Goal: Transaction & Acquisition: Obtain resource

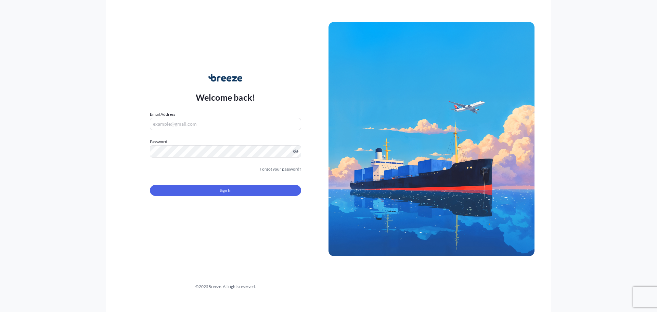
type input "[PERSON_NAME][EMAIL_ADDRESS][DOMAIN_NAME]"
click at [211, 176] on form "Email Address jill@s-2international.com Password Must include: Upper & lower ca…" at bounding box center [225, 157] width 151 height 93
click at [214, 189] on button "Sign In" at bounding box center [225, 190] width 151 height 11
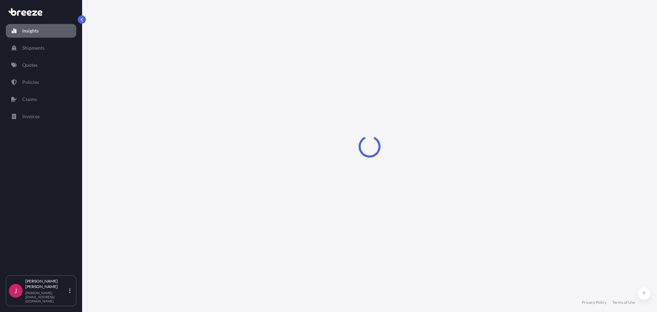
select select "2025"
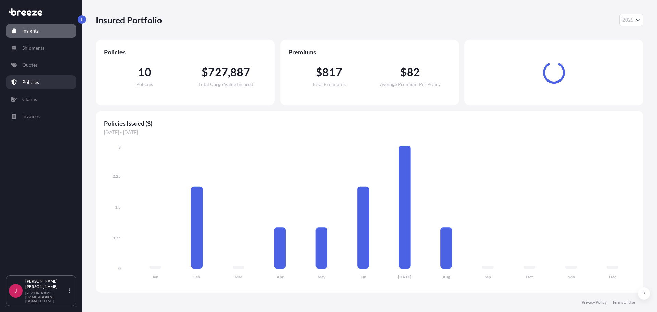
click at [35, 84] on p "Policies" at bounding box center [30, 82] width 17 height 7
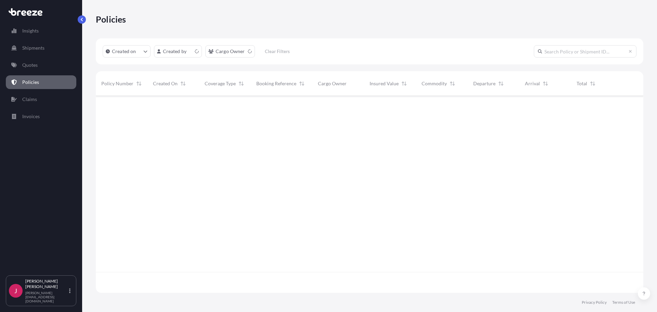
scroll to position [195, 542]
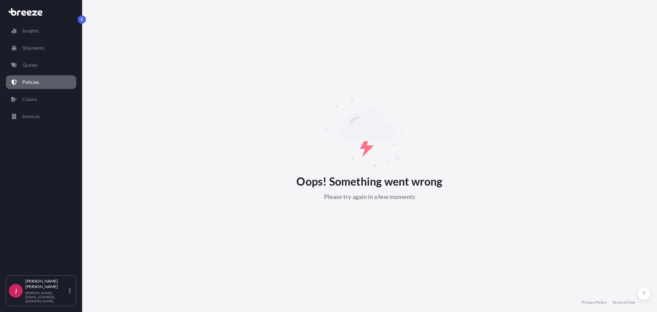
click at [33, 81] on p "Policies" at bounding box center [30, 82] width 17 height 7
click at [29, 95] on link "Claims" at bounding box center [41, 99] width 71 height 14
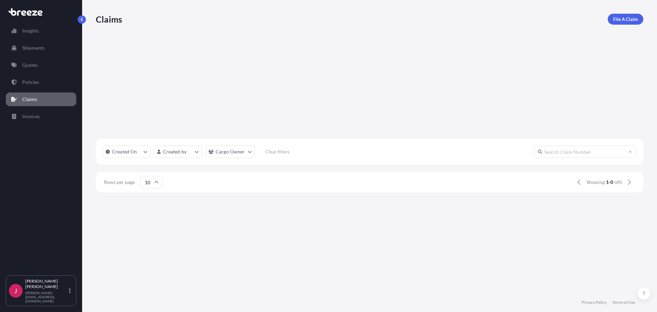
scroll to position [5, 5]
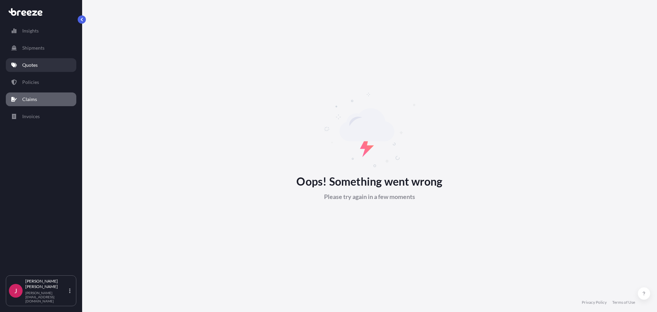
click at [27, 58] on div "Insights Shipments Quotes Policies Claims Invoices" at bounding box center [41, 146] width 71 height 257
click at [30, 64] on p "Quotes" at bounding box center [29, 65] width 15 height 7
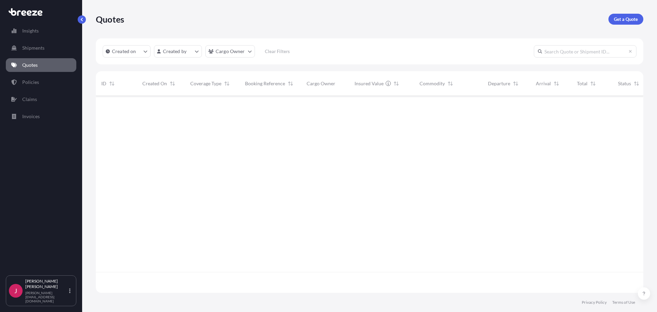
scroll to position [195, 542]
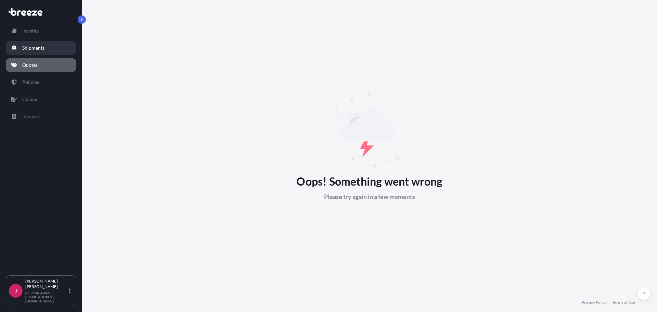
click at [31, 53] on link "Shipments" at bounding box center [41, 48] width 71 height 14
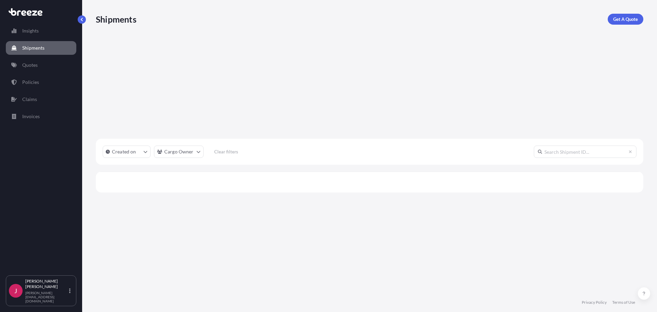
scroll to position [216, 542]
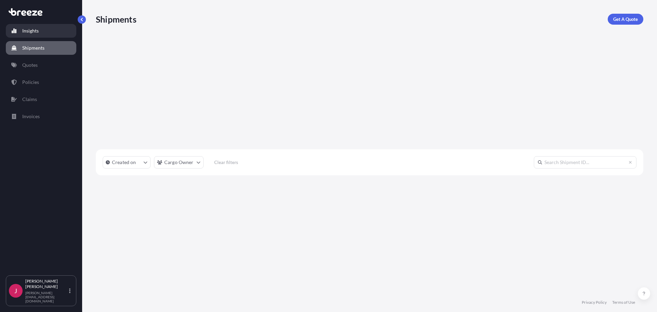
click at [34, 26] on link "Insights" at bounding box center [41, 31] width 71 height 14
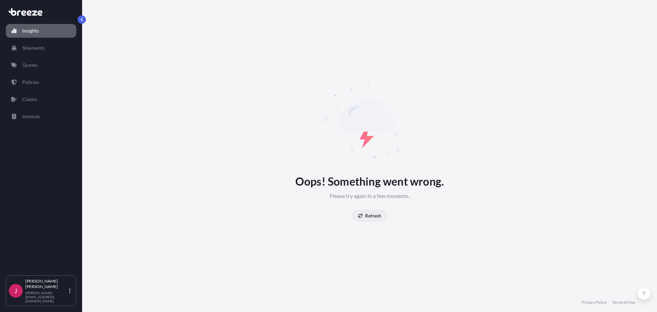
click at [374, 215] on p "Refresh" at bounding box center [373, 215] width 16 height 7
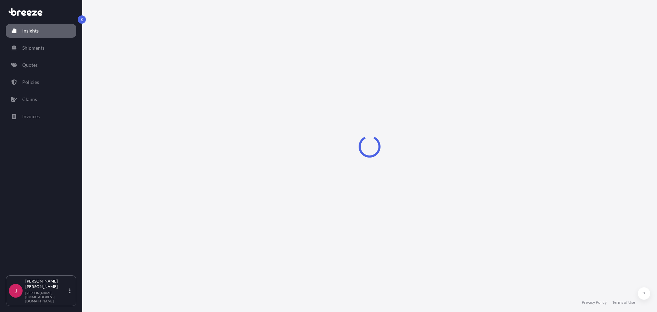
select select "2025"
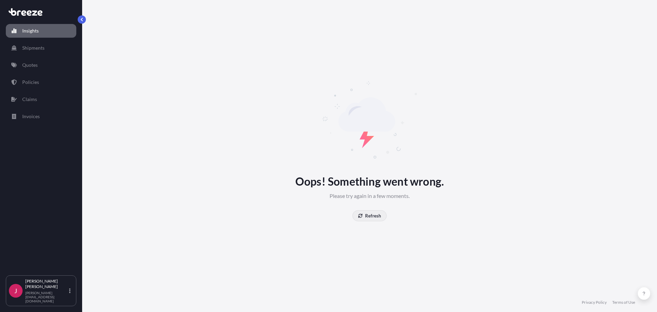
click at [367, 218] on p "Refresh" at bounding box center [373, 215] width 16 height 7
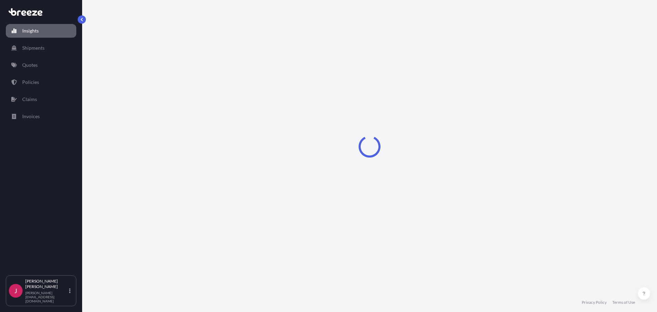
select select "2025"
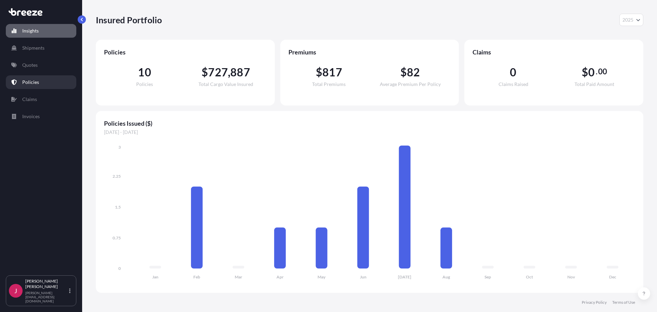
click at [30, 79] on p "Policies" at bounding box center [30, 82] width 17 height 7
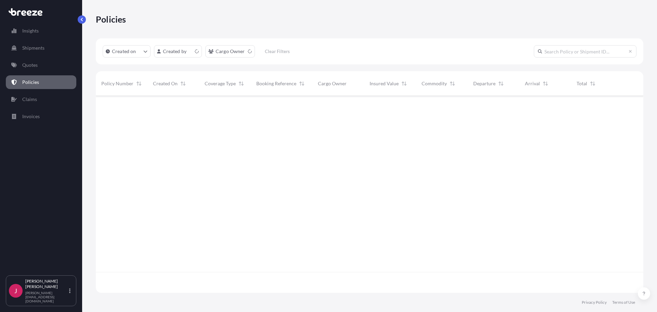
scroll to position [195, 542]
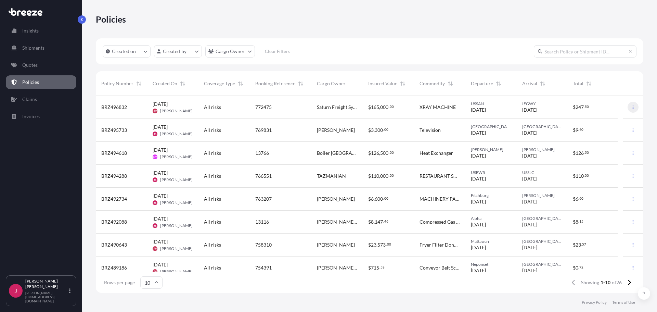
click at [628, 110] on button "button" at bounding box center [633, 107] width 11 height 11
click at [580, 108] on span "247" at bounding box center [580, 107] width 8 height 5
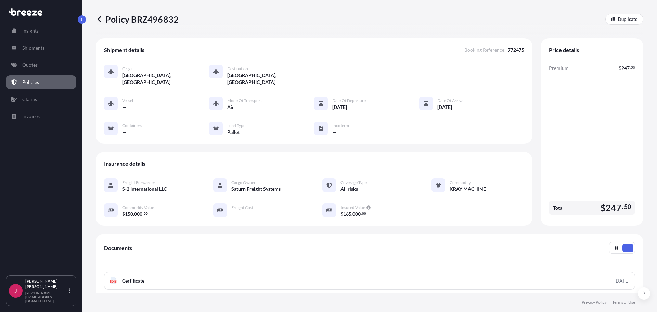
click at [221, 71] on div at bounding box center [216, 72] width 14 height 14
click at [219, 69] on div at bounding box center [216, 72] width 14 height 14
drag, startPoint x: 261, startPoint y: 77, endPoint x: 228, endPoint y: 76, distance: 32.5
click at [228, 76] on div "Origin San Diego, United States Destination Galway, Ireland" at bounding box center [314, 75] width 420 height 21
click at [251, 84] on div "Origin San Diego, United States Destination Galway, Ireland Vessel — Mode of Tr…" at bounding box center [314, 103] width 420 height 89
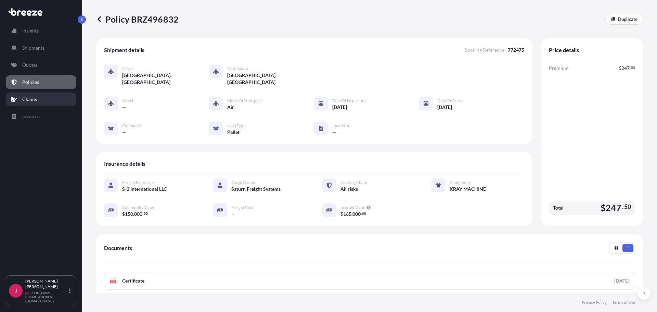
click at [25, 102] on p "Claims" at bounding box center [29, 99] width 15 height 7
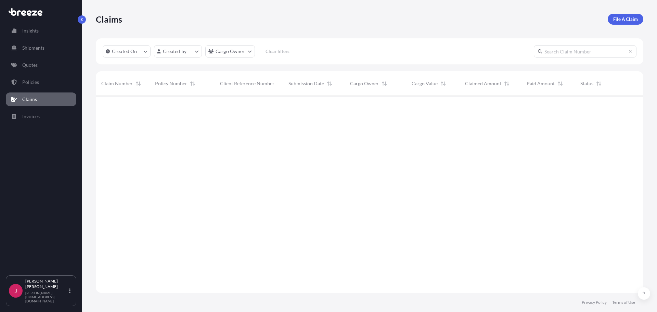
scroll to position [216, 542]
click at [25, 50] on p "Shipments" at bounding box center [33, 47] width 22 height 7
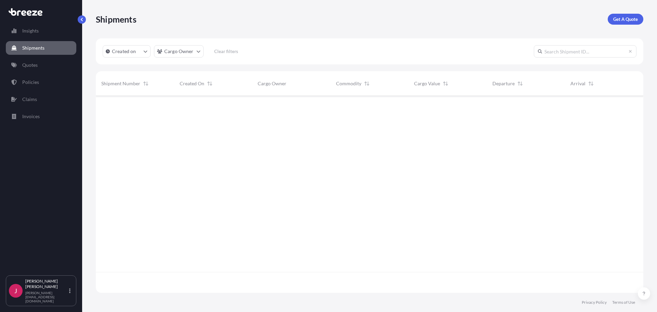
scroll to position [216, 542]
click at [35, 79] on p "Policies" at bounding box center [30, 82] width 17 height 7
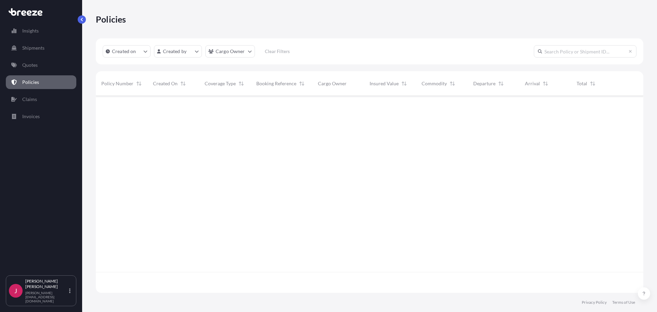
scroll to position [195, 542]
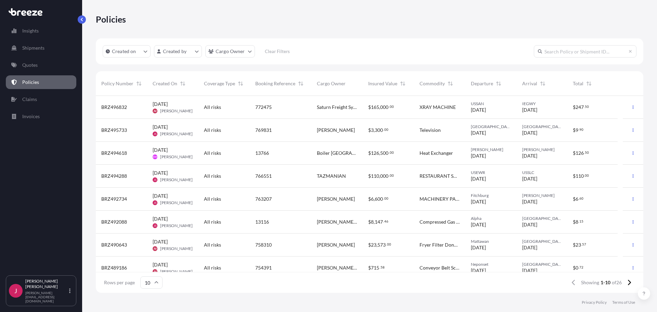
click at [124, 108] on span "BRZ496832" at bounding box center [114, 107] width 26 height 7
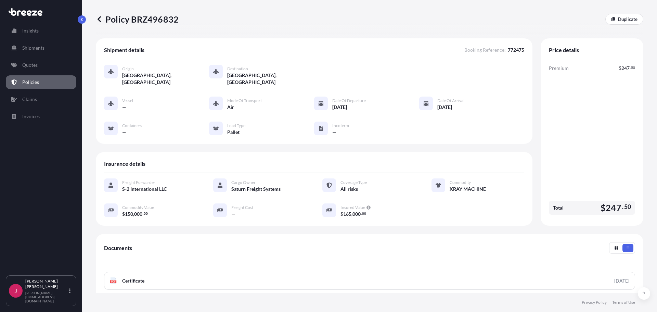
click at [124, 108] on div "Vessel — Mode of Transport Air Date of Departure 08/14/2025 Date of Arrival 08/…" at bounding box center [314, 116] width 420 height 39
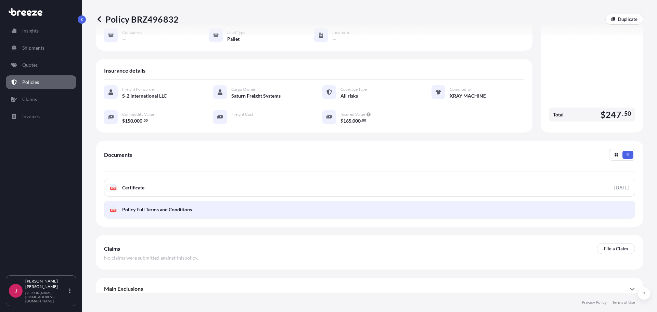
click at [239, 205] on link "PDF Policy Full Terms and Conditions" at bounding box center [369, 210] width 531 height 18
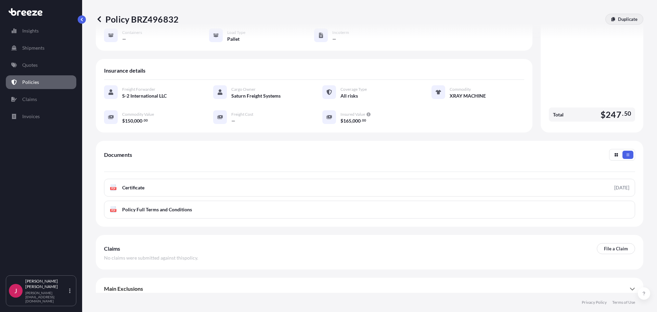
click at [625, 18] on p "Duplicate" at bounding box center [628, 19] width 20 height 7
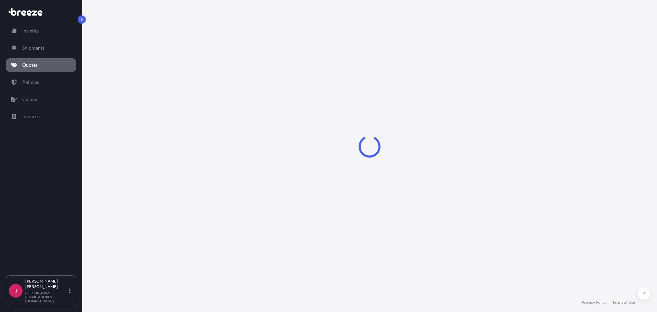
select select "Air"
select select "1"
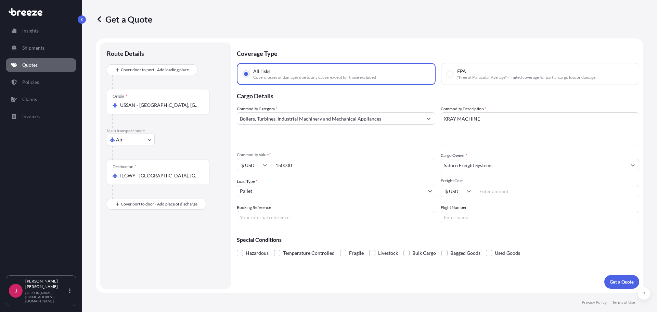
click at [129, 190] on div at bounding box center [160, 192] width 97 height 14
click at [136, 179] on input "IEGWY - Galway, Ireland" at bounding box center [160, 175] width 81 height 7
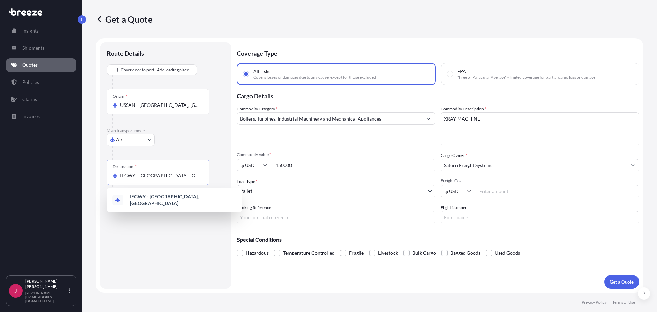
click at [140, 175] on input "IEGWY - Galway, Ireland" at bounding box center [160, 175] width 81 height 7
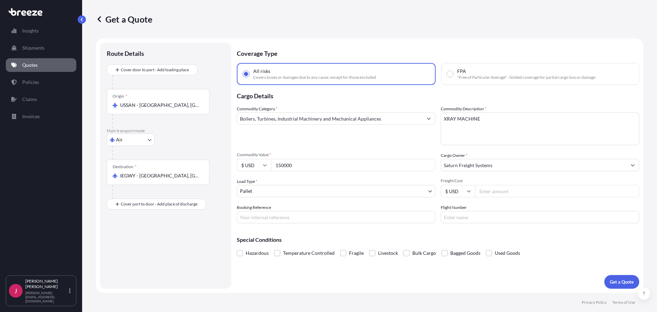
click at [143, 174] on input "IEGWY - Galway, Ireland" at bounding box center [160, 175] width 81 height 7
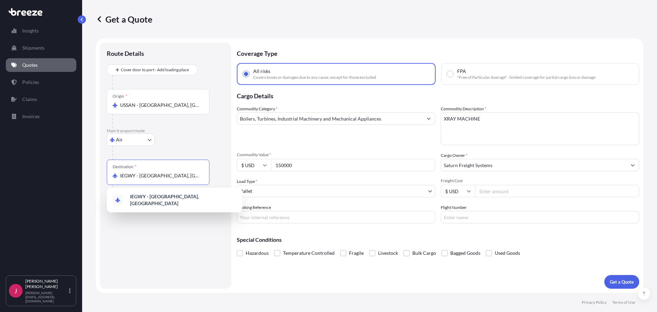
click at [143, 174] on input "IEGWY - Galway, Ireland" at bounding box center [160, 175] width 81 height 7
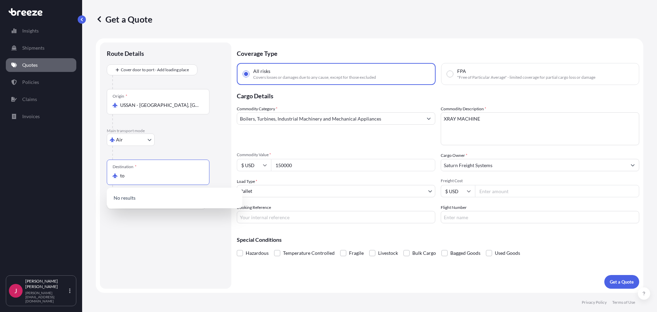
type input "t"
click at [167, 200] on span "IEORK - Cork , Ireland" at bounding box center [183, 200] width 107 height 14
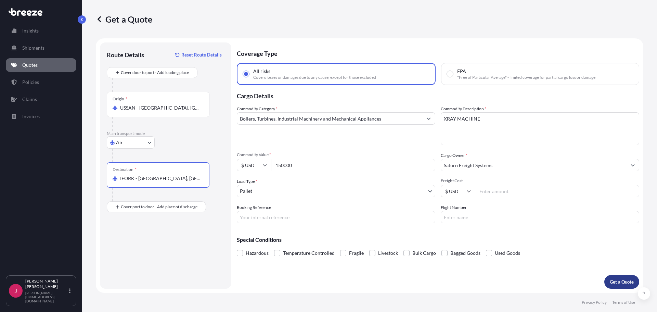
type input "IEORK - Cork, Ireland"
click at [626, 285] on button "Get a Quote" at bounding box center [621, 282] width 35 height 14
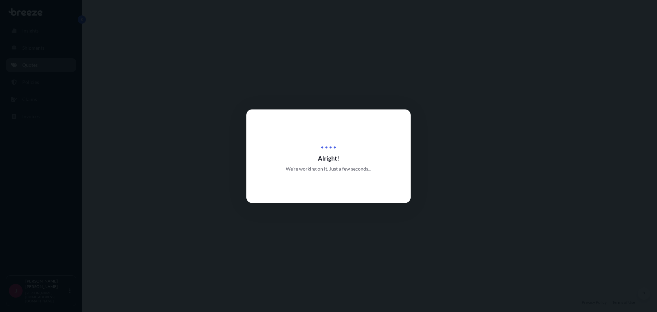
select select "Air"
select select "1"
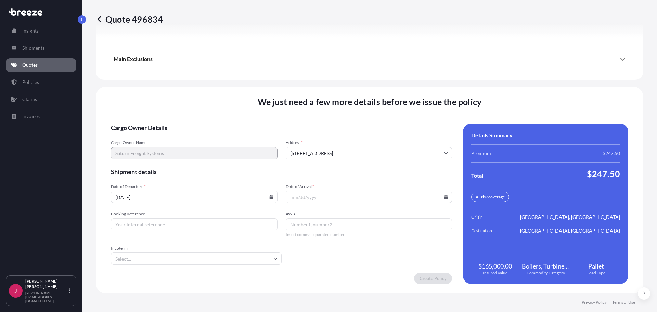
scroll to position [877, 0]
click at [444, 196] on icon at bounding box center [446, 196] width 4 height 4
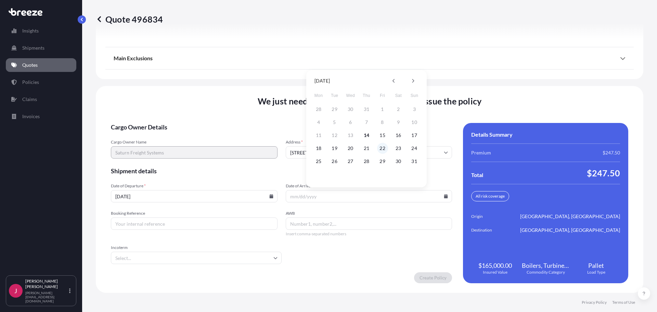
click at [383, 148] on button "22" at bounding box center [382, 148] width 11 height 11
type input "08/22/2025"
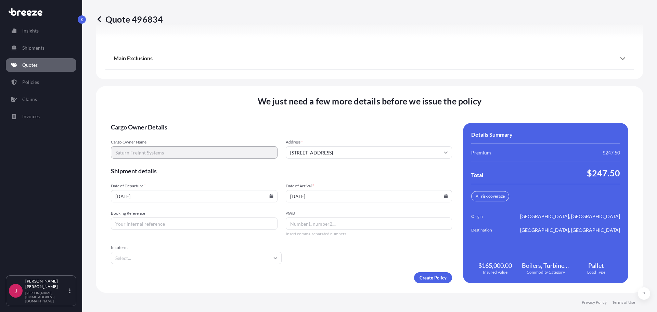
click at [347, 269] on form "Cargo Owner Details Cargo Owner Name Saturn Freight Systems Address * 201 Trade…" at bounding box center [281, 203] width 341 height 160
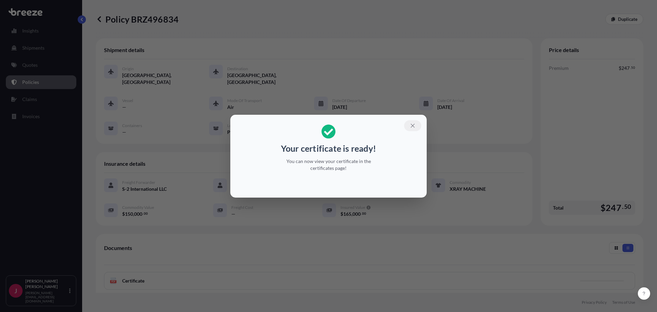
click at [412, 124] on icon "button" at bounding box center [413, 126] width 6 height 6
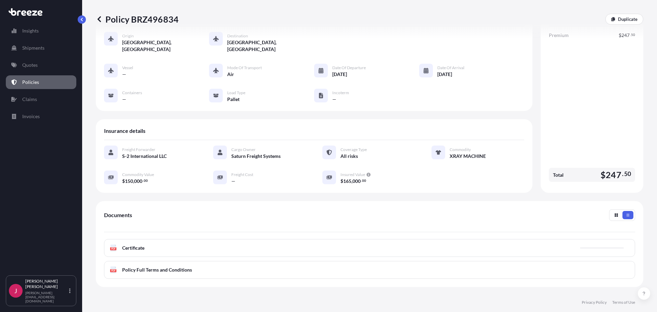
scroll to position [93, 0]
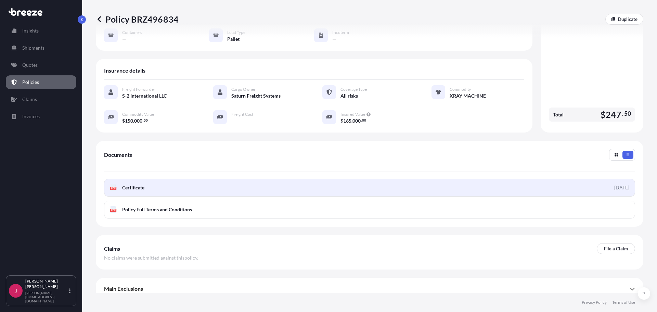
click at [298, 180] on link "PDF Certificate 2025-08-14" at bounding box center [369, 188] width 531 height 18
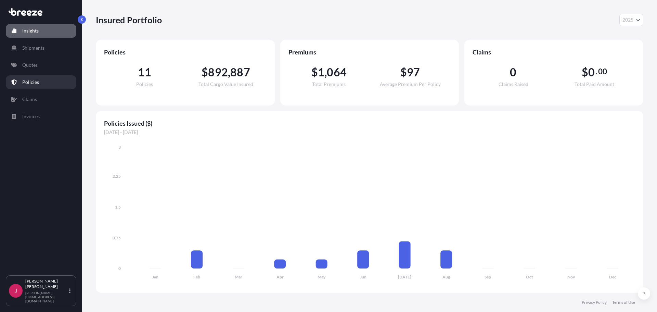
click at [27, 83] on p "Policies" at bounding box center [30, 82] width 17 height 7
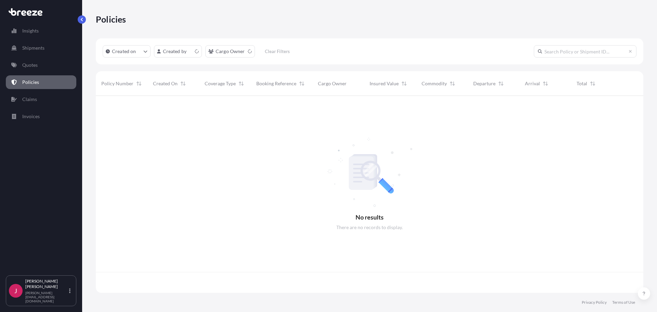
scroll to position [195, 542]
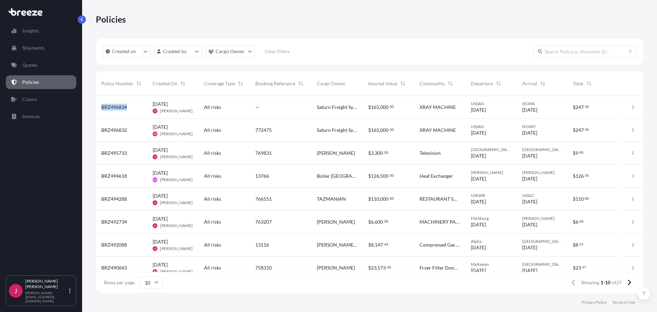
drag, startPoint x: 109, startPoint y: 108, endPoint x: 99, endPoint y: 108, distance: 10.3
click at [99, 108] on div "BRZ496834" at bounding box center [121, 107] width 51 height 23
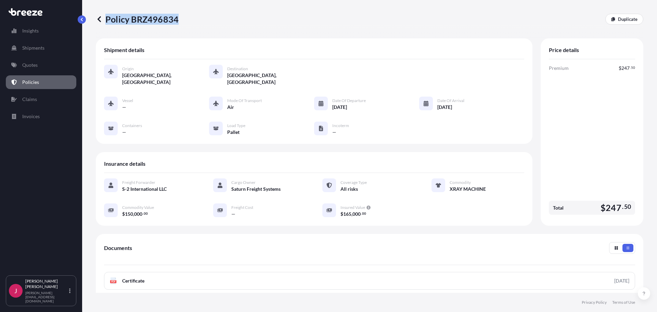
drag, startPoint x: 111, startPoint y: 106, endPoint x: 170, endPoint y: 17, distance: 106.9
click at [175, 17] on div "Policy BRZ496834 Duplicate" at bounding box center [370, 19] width 548 height 11
drag, startPoint x: 170, startPoint y: 17, endPoint x: 191, endPoint y: 14, distance: 21.4
click at [193, 13] on div "Policy BRZ496834 Duplicate" at bounding box center [370, 19] width 548 height 38
drag, startPoint x: 184, startPoint y: 17, endPoint x: 176, endPoint y: 22, distance: 9.2
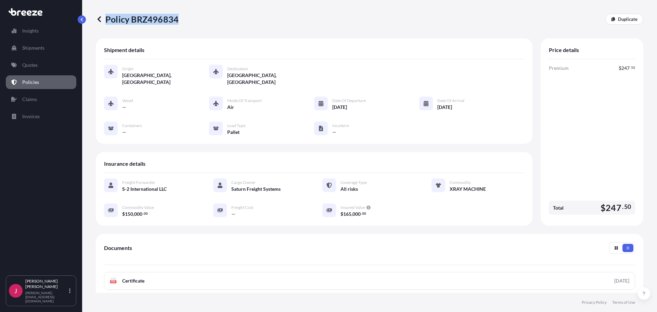
click at [176, 22] on div "Policy BRZ496834 Duplicate" at bounding box center [370, 19] width 548 height 11
copy p "Policy BRZ496834"
click at [84, 21] on button "button" at bounding box center [82, 19] width 8 height 8
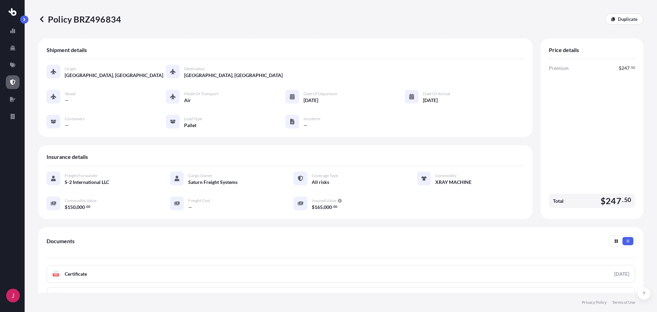
click at [37, 16] on div "Policy BRZ496834 Duplicate Shipment details Origin San Diego, United States Des…" at bounding box center [341, 146] width 632 height 293
click at [43, 19] on icon at bounding box center [41, 19] width 7 height 7
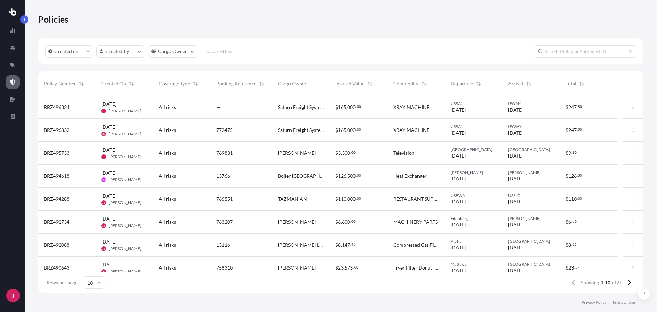
scroll to position [195, 600]
